Goal: Find specific page/section: Find specific page/section

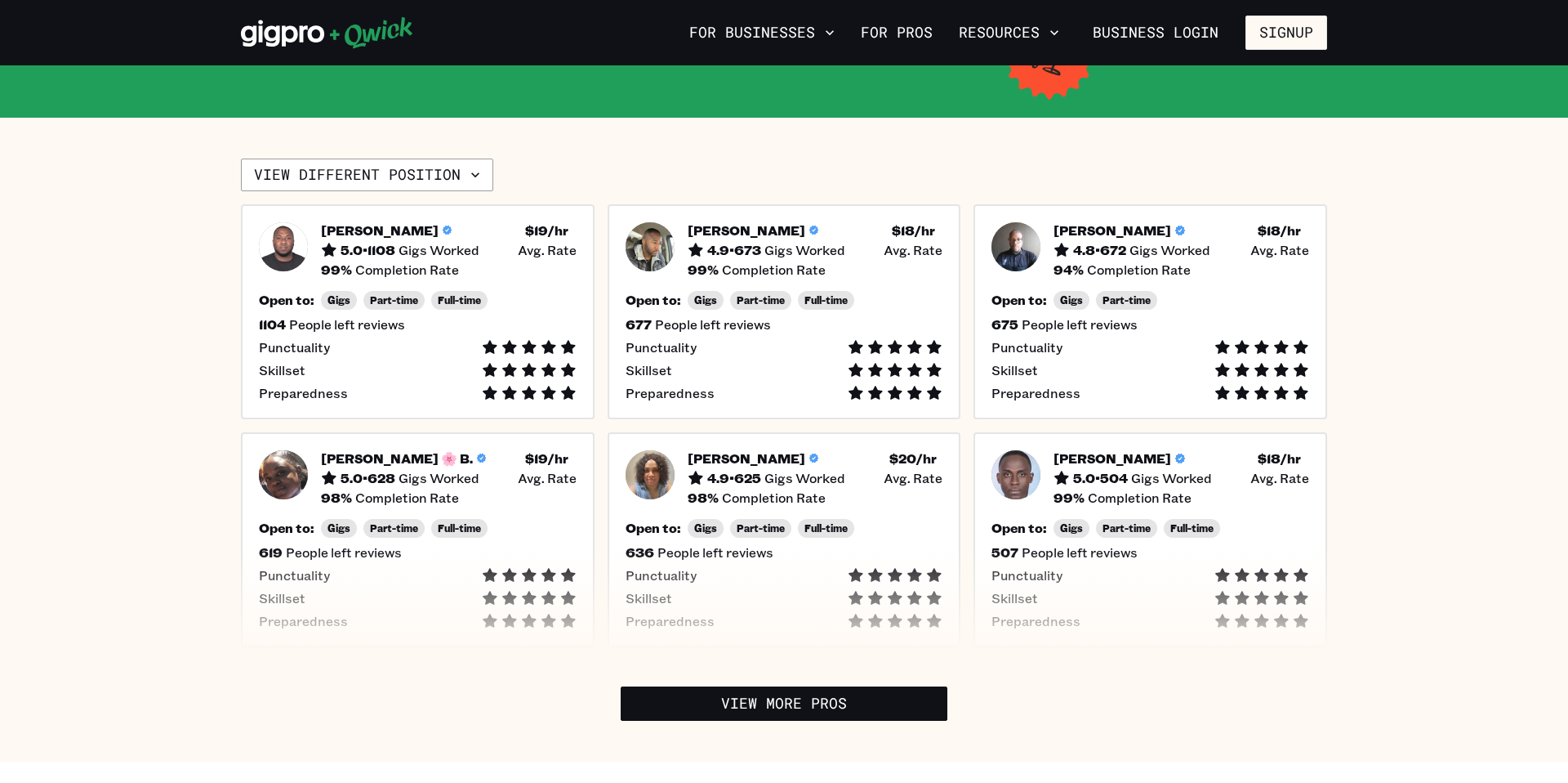
scroll to position [347, 0]
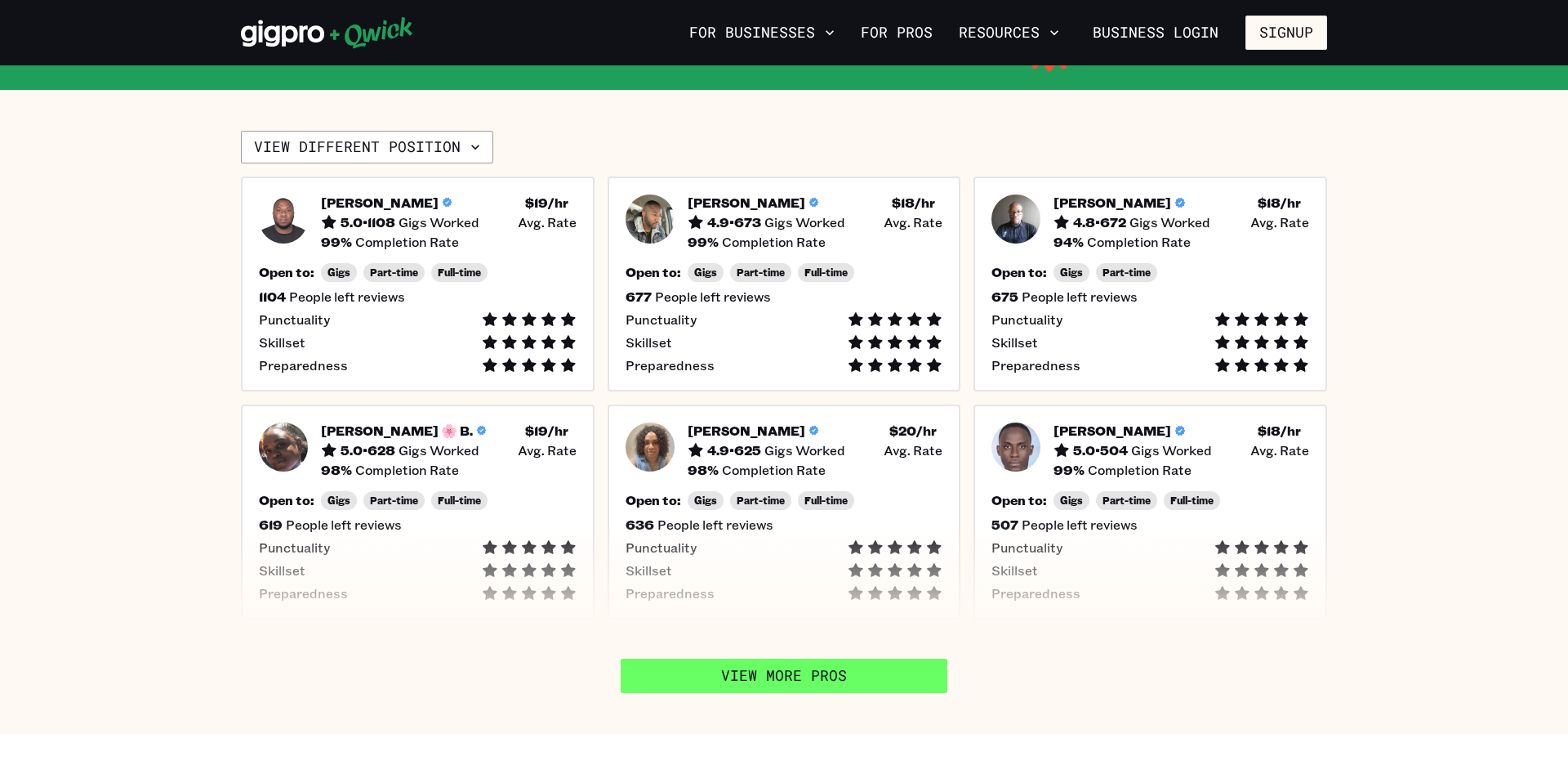
click at [817, 683] on link "View More Pros" at bounding box center [784, 675] width 327 height 34
